Goal: Information Seeking & Learning: Learn about a topic

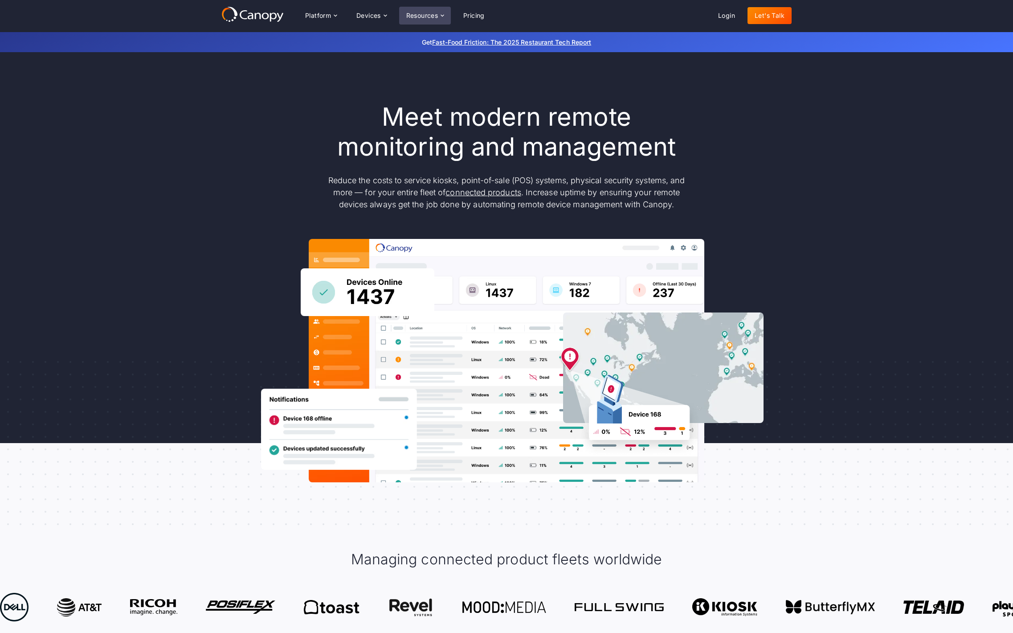
click at [426, 15] on div "Resources" at bounding box center [422, 15] width 32 height 6
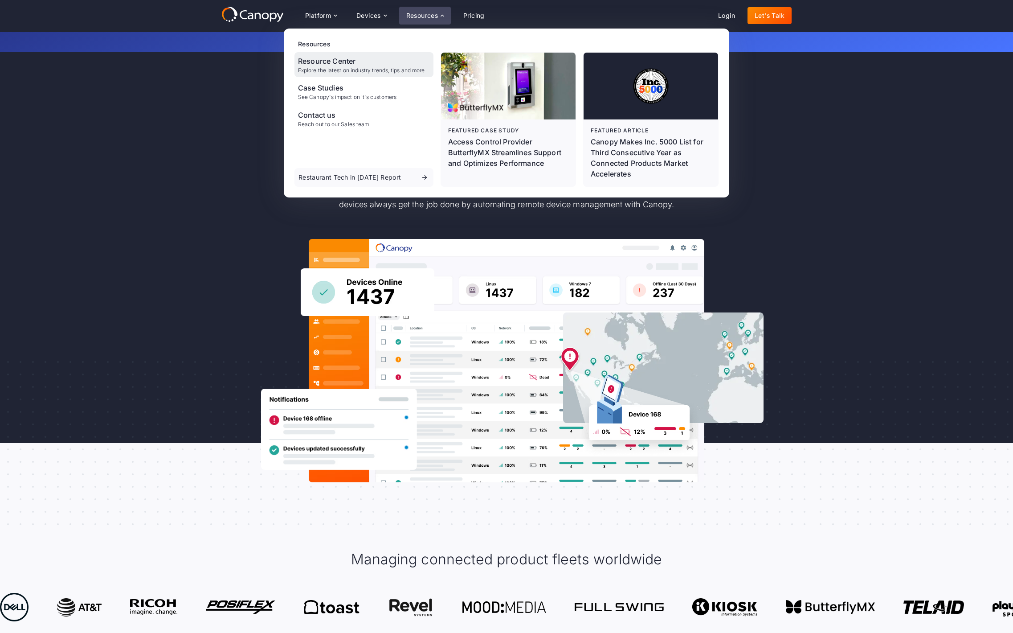
click at [324, 72] on div "Explore the latest on industry trends, tips and more" at bounding box center [361, 70] width 127 height 6
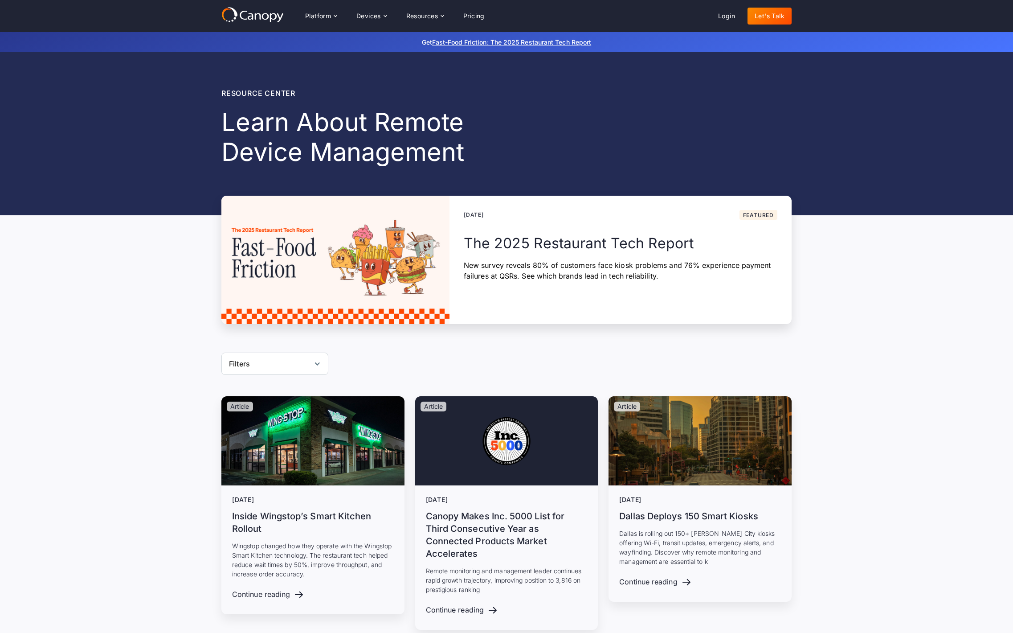
click at [451, 199] on div "[DATE] Featured The 2025 Restaurant Tech Report New survey reveals 80% of custo…" at bounding box center [621, 260] width 342 height 128
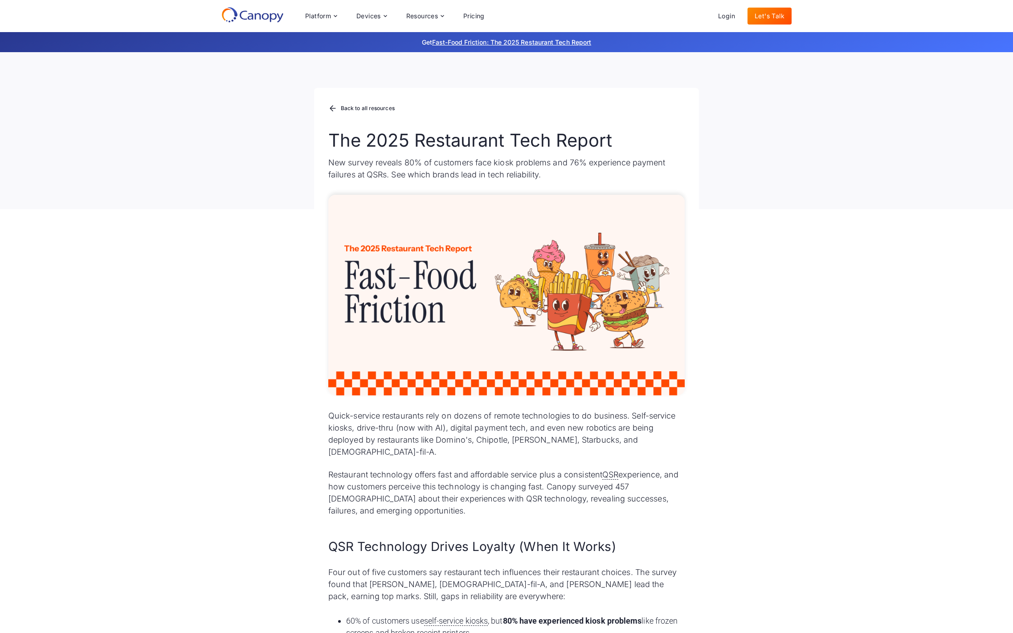
click at [247, 16] on icon at bounding box center [252, 15] width 62 height 16
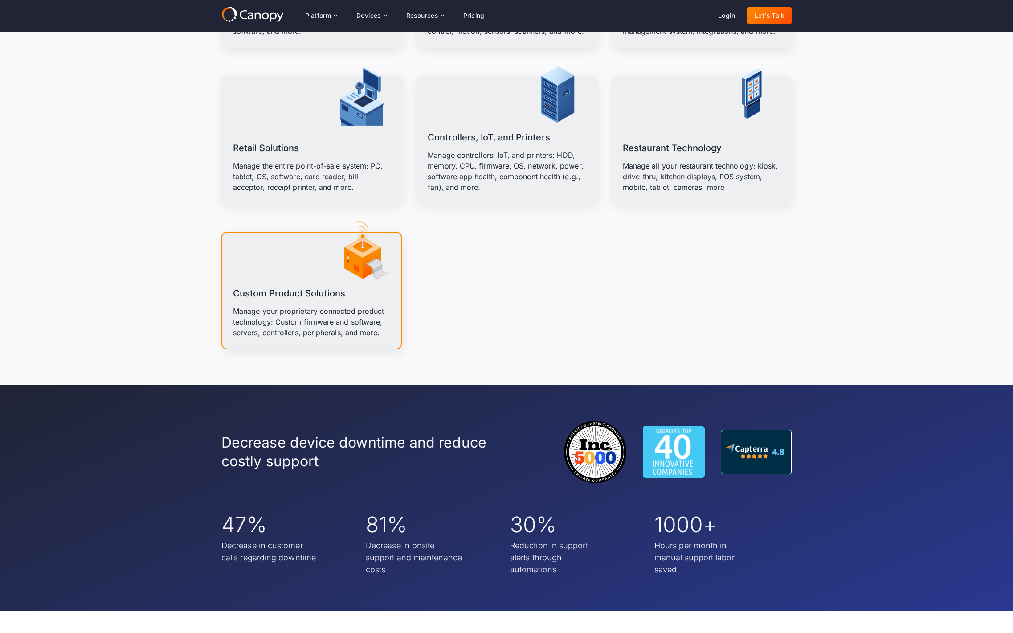
scroll to position [1253, 0]
